Goal: Transaction & Acquisition: Book appointment/travel/reservation

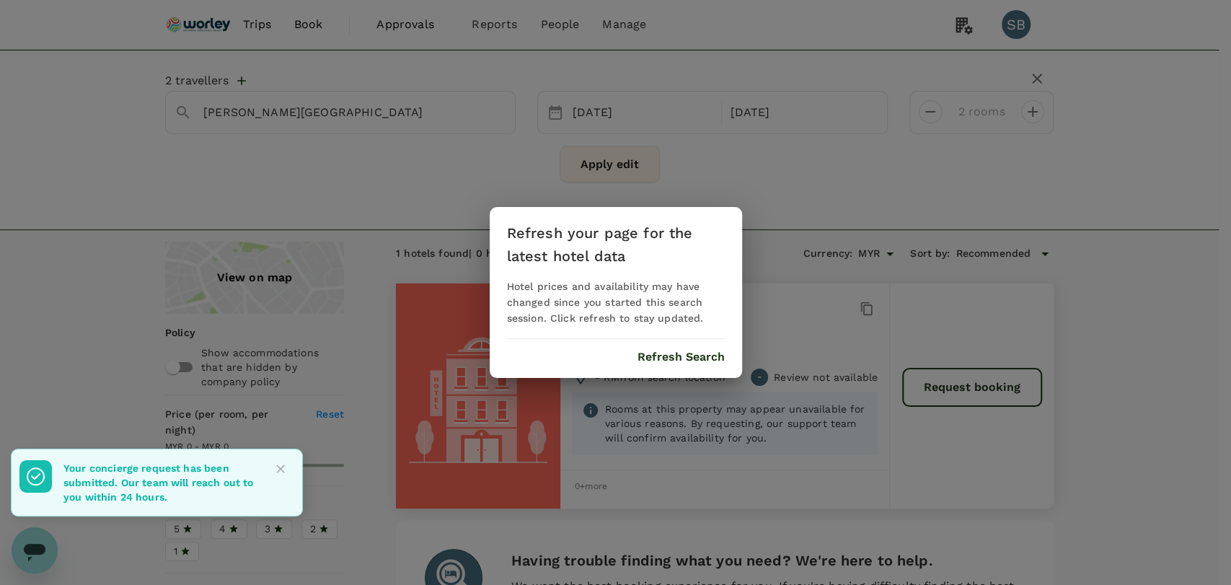
click at [691, 360] on button "Refresh Search" at bounding box center [681, 357] width 87 height 13
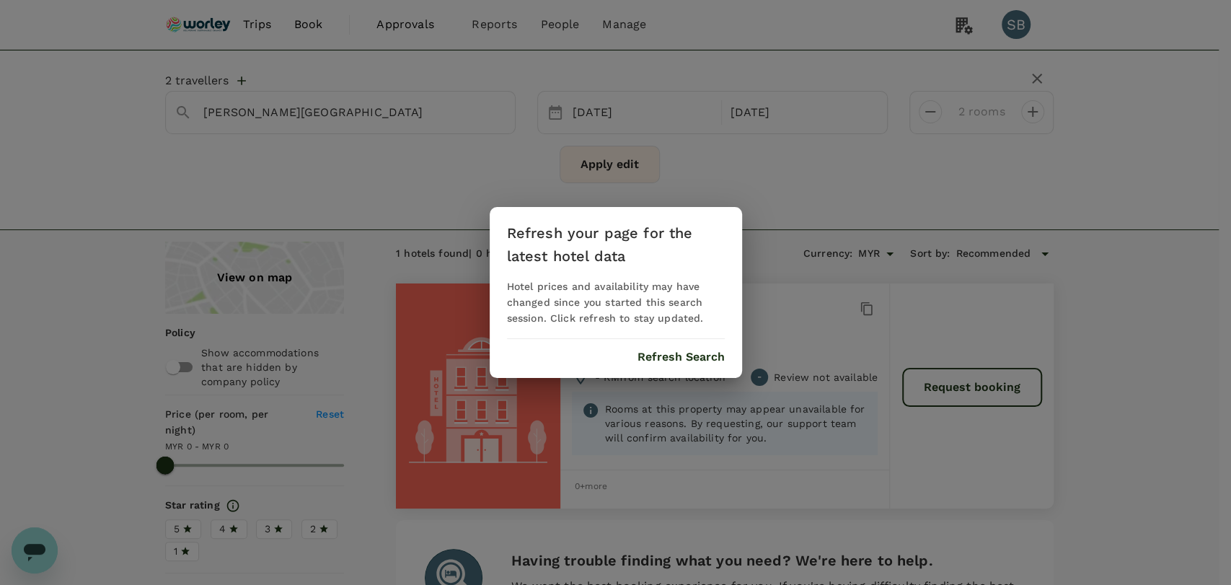
click at [663, 357] on button "Refresh Search" at bounding box center [681, 357] width 87 height 13
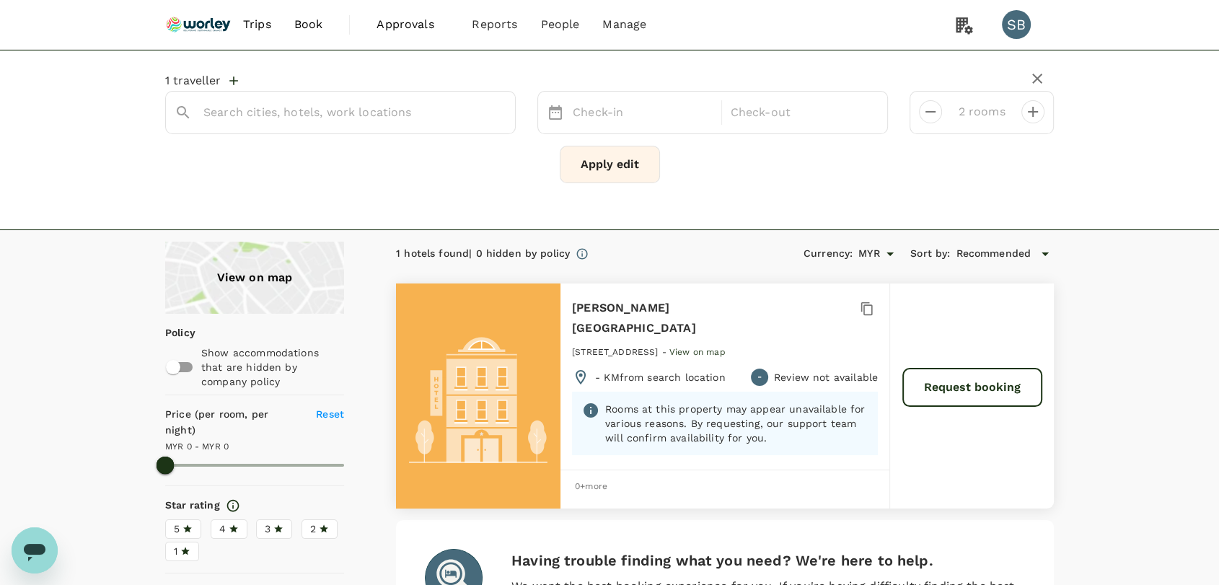
type input "[PERSON_NAME][GEOGRAPHIC_DATA]"
click at [178, 19] on img at bounding box center [198, 25] width 66 height 32
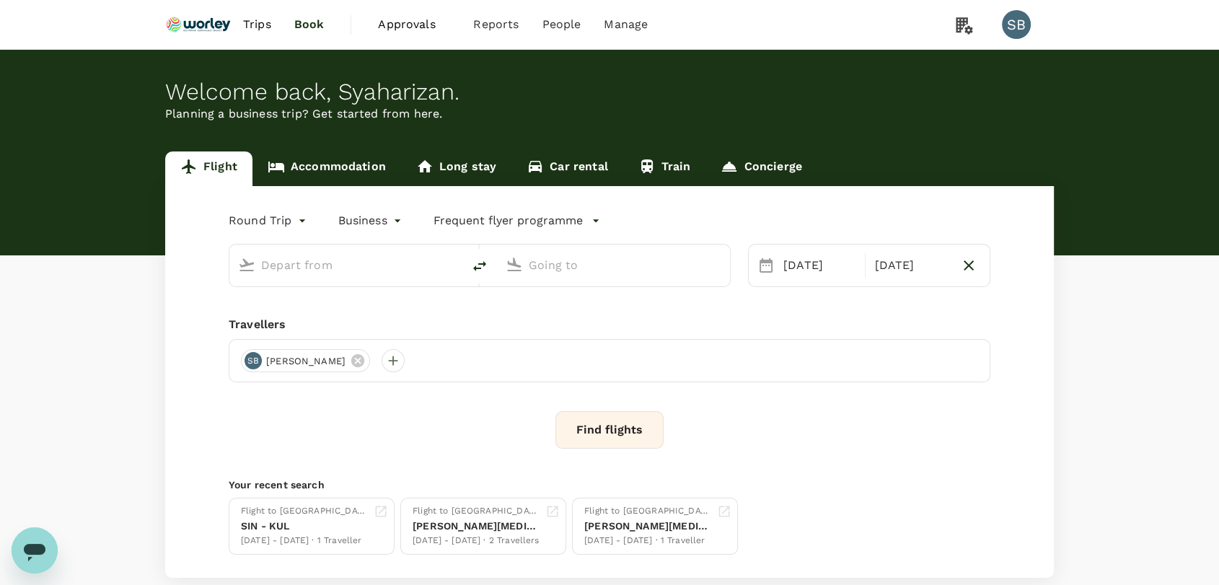
type input "Kerteh (KTE)"
type input "Sultan [PERSON_NAME] [PERSON_NAME] (SZB)"
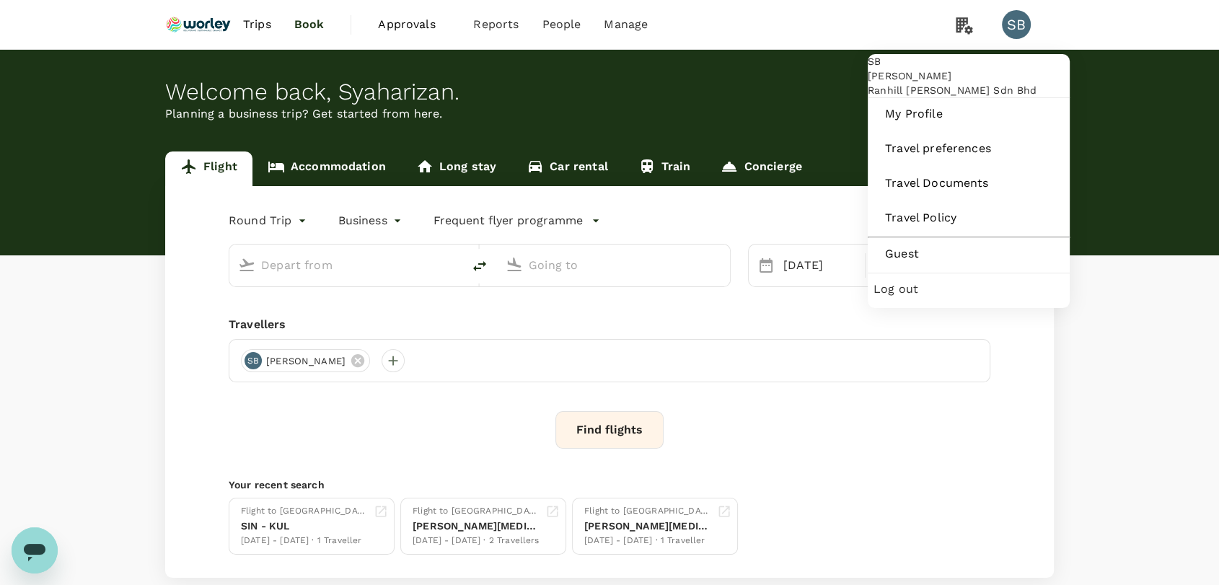
type input "Kerteh (KTE)"
type input "Sultan [PERSON_NAME] [PERSON_NAME] (SZB)"
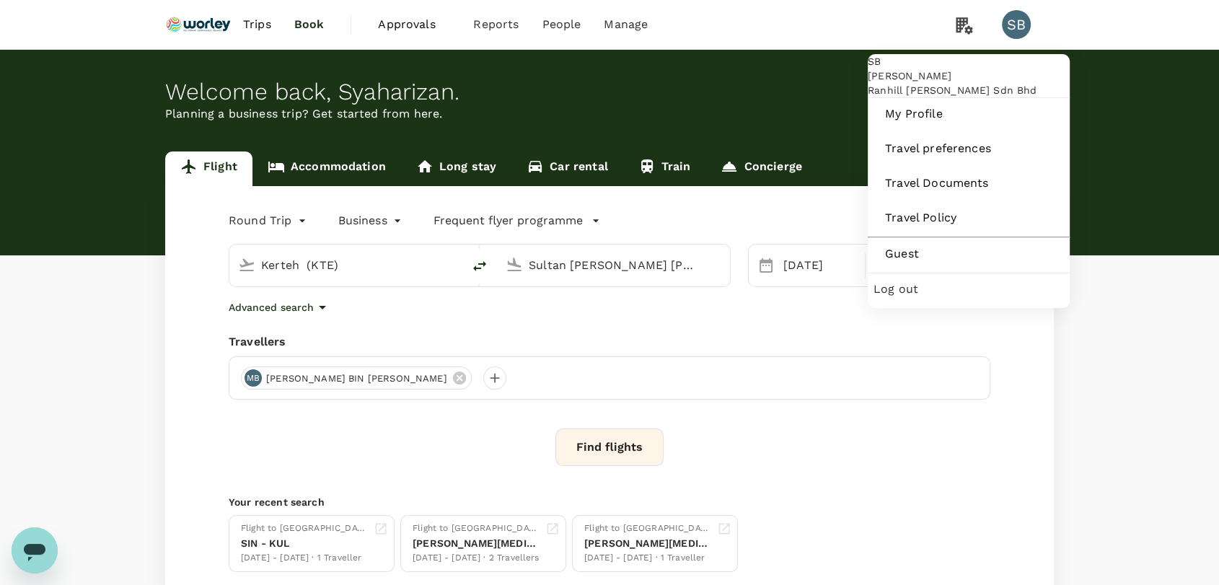
click at [926, 298] on span "Log out" at bounding box center [969, 289] width 190 height 17
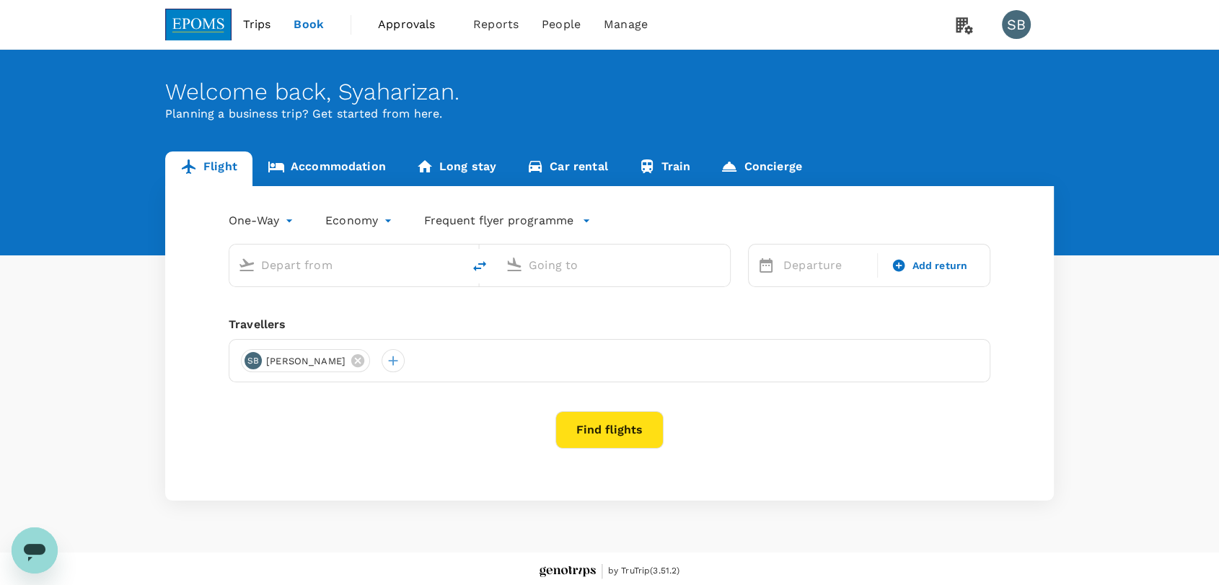
type input "roundtrip"
type input "Miri Intl (MYY)"
type input "Kuching Intl (KCH)"
